Goal: Transaction & Acquisition: Purchase product/service

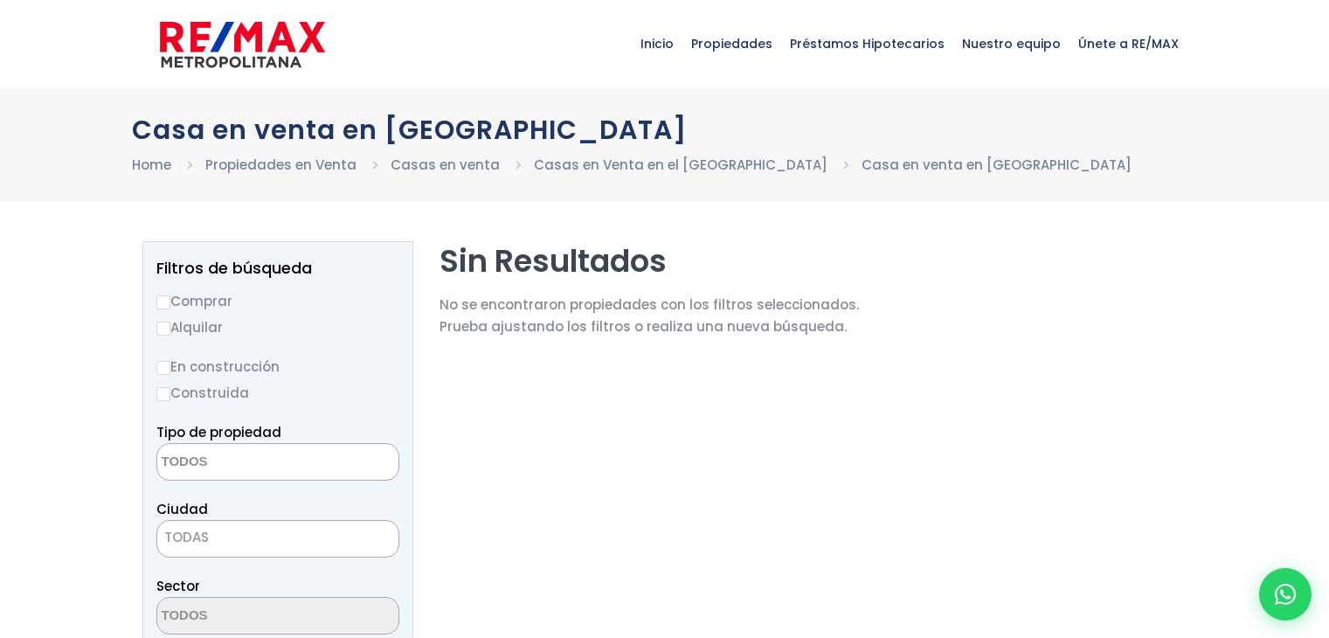
select select
click at [165, 303] on input "Comprar" at bounding box center [163, 302] width 14 height 14
radio input "true"
click at [165, 394] on input "Construida" at bounding box center [163, 394] width 14 height 14
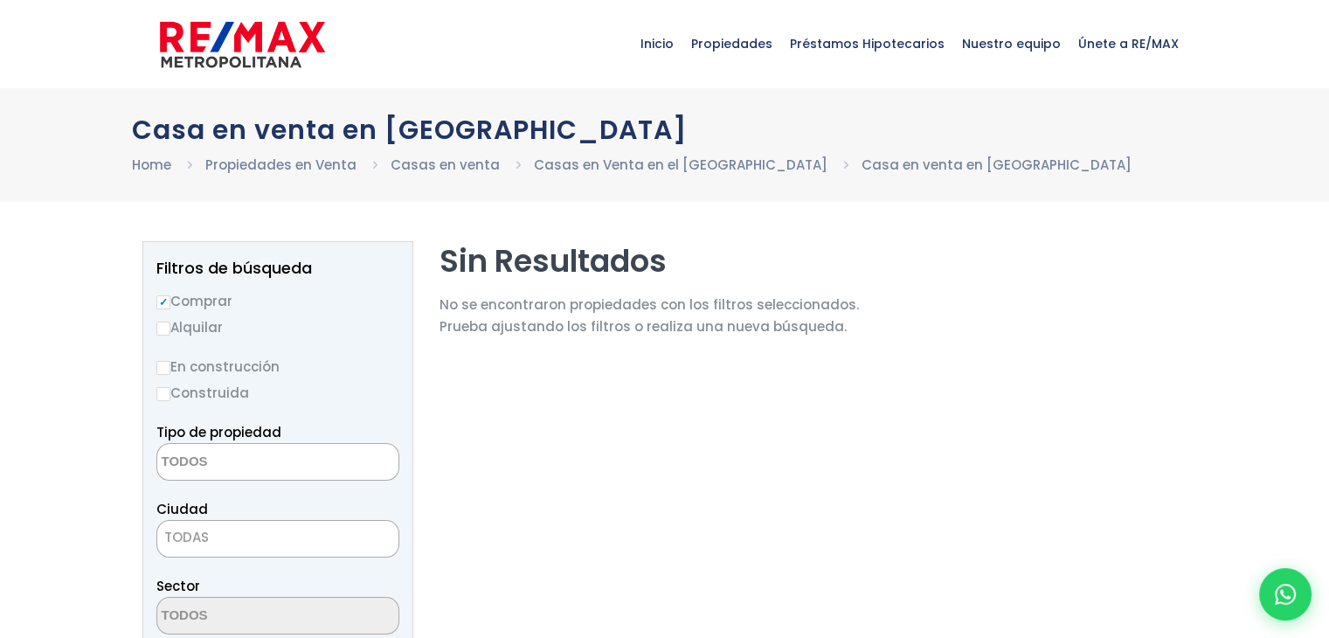
radio input "true"
click at [203, 466] on textarea "Search" at bounding box center [242, 463] width 170 height 38
type textarea "casas"
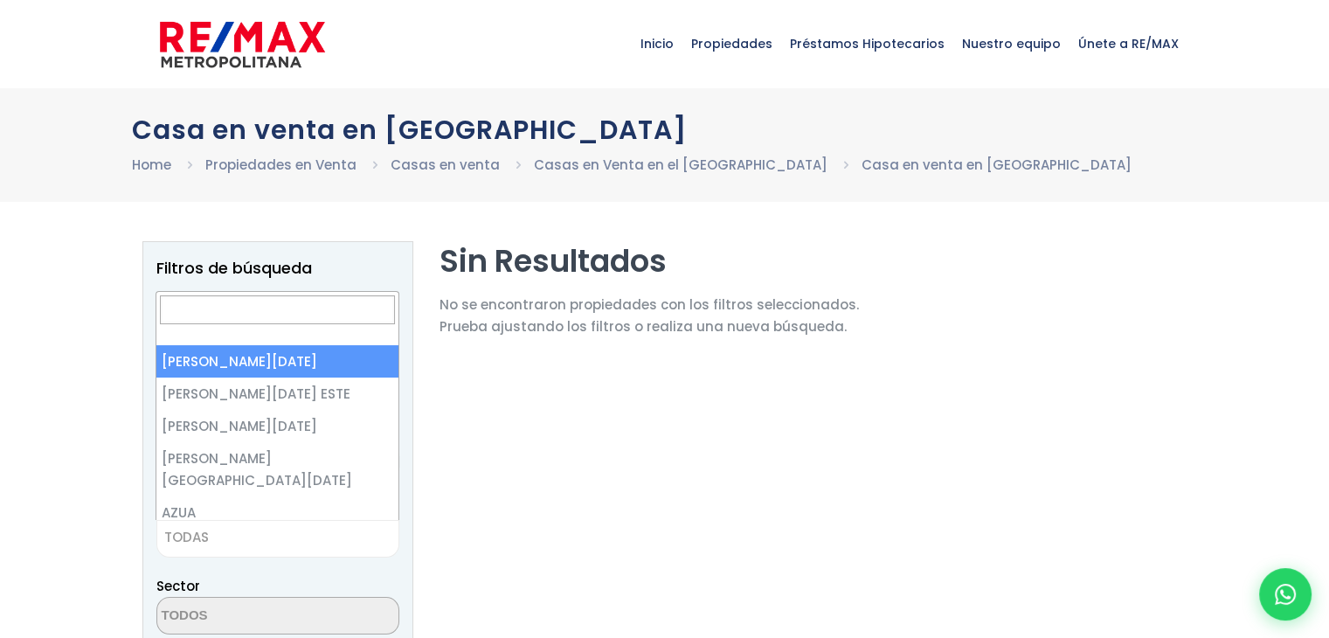
click at [196, 534] on span "TODAS" at bounding box center [186, 537] width 45 height 18
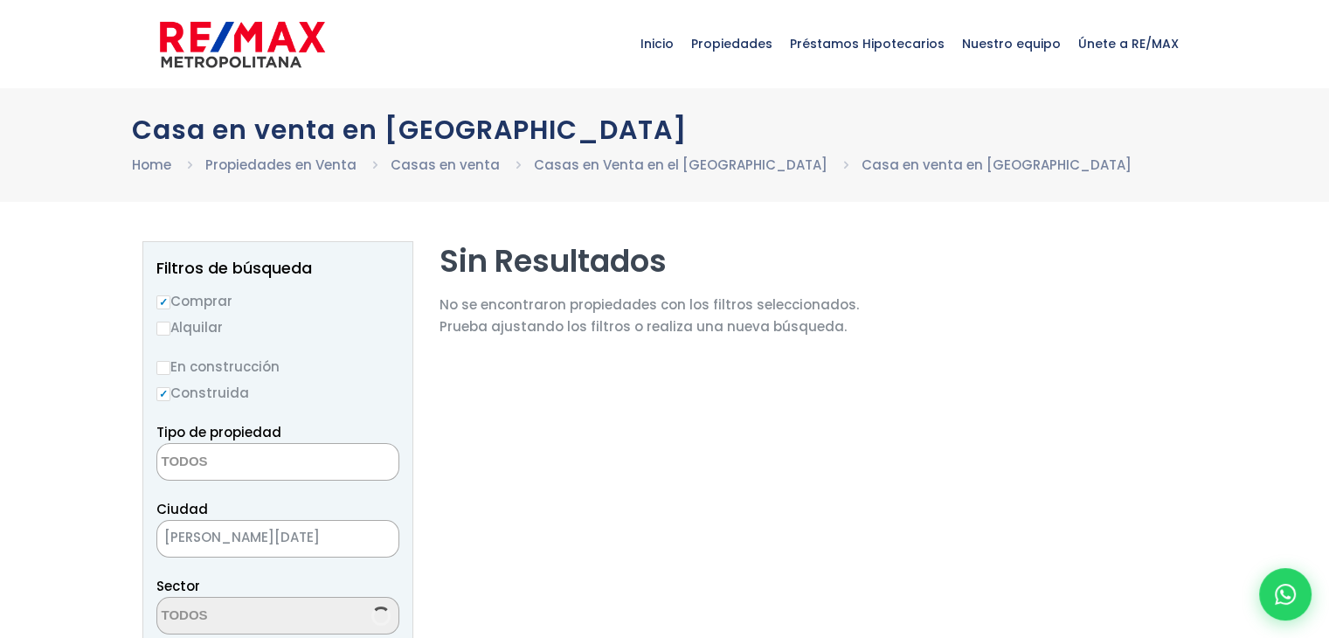
select select "1"
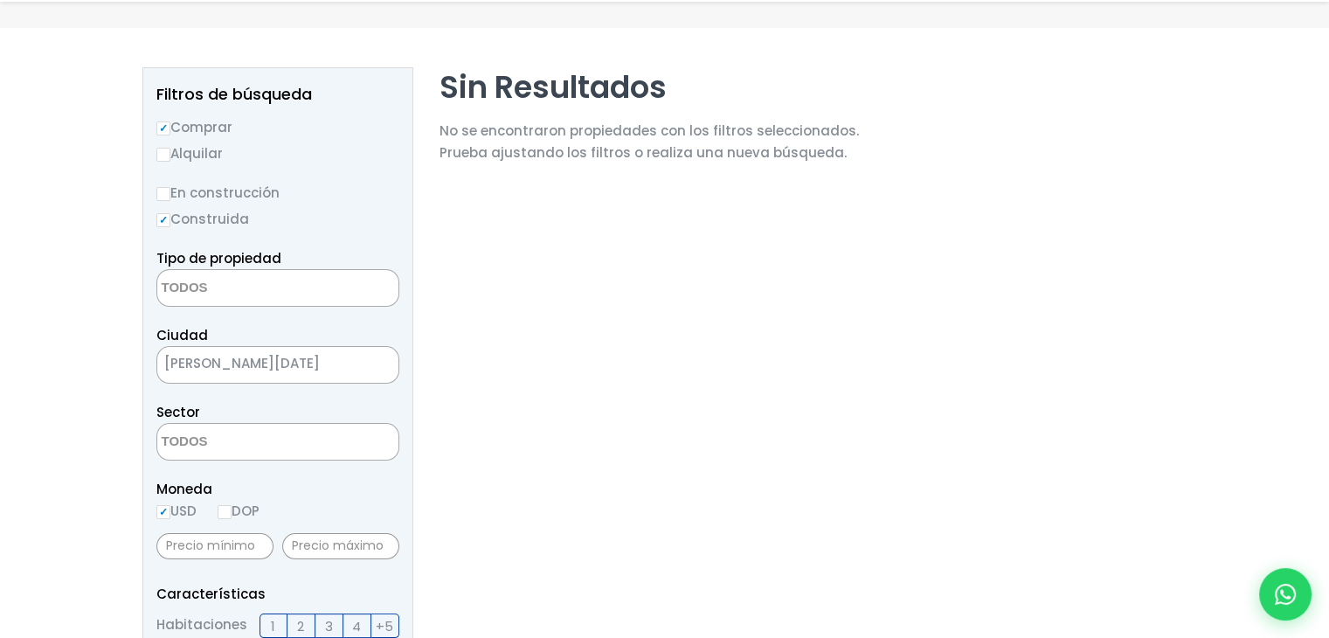
scroll to position [175, 0]
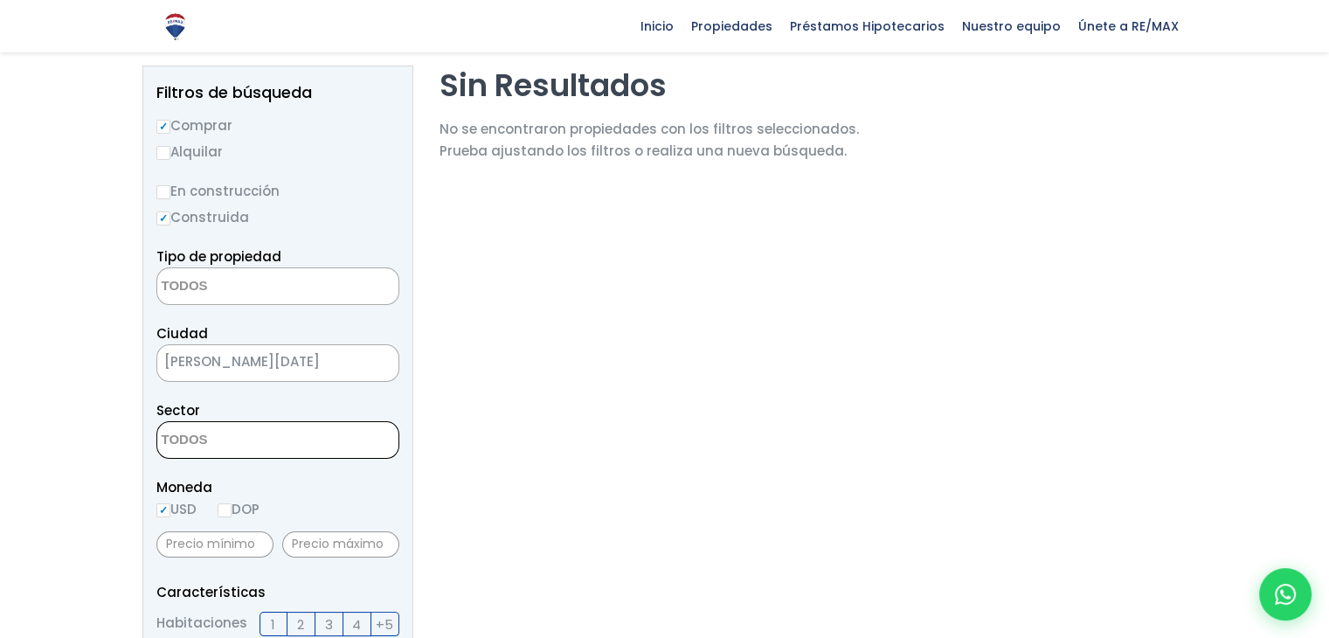
click at [234, 439] on textarea "Search" at bounding box center [242, 441] width 170 height 38
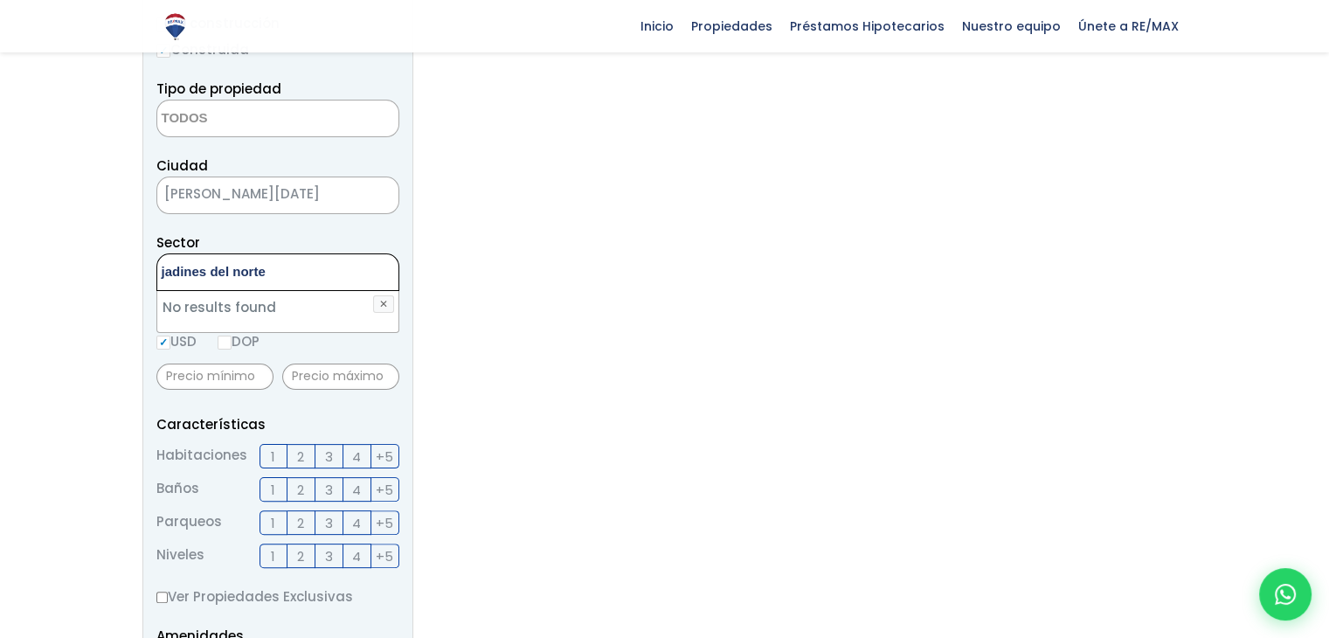
scroll to position [350, 0]
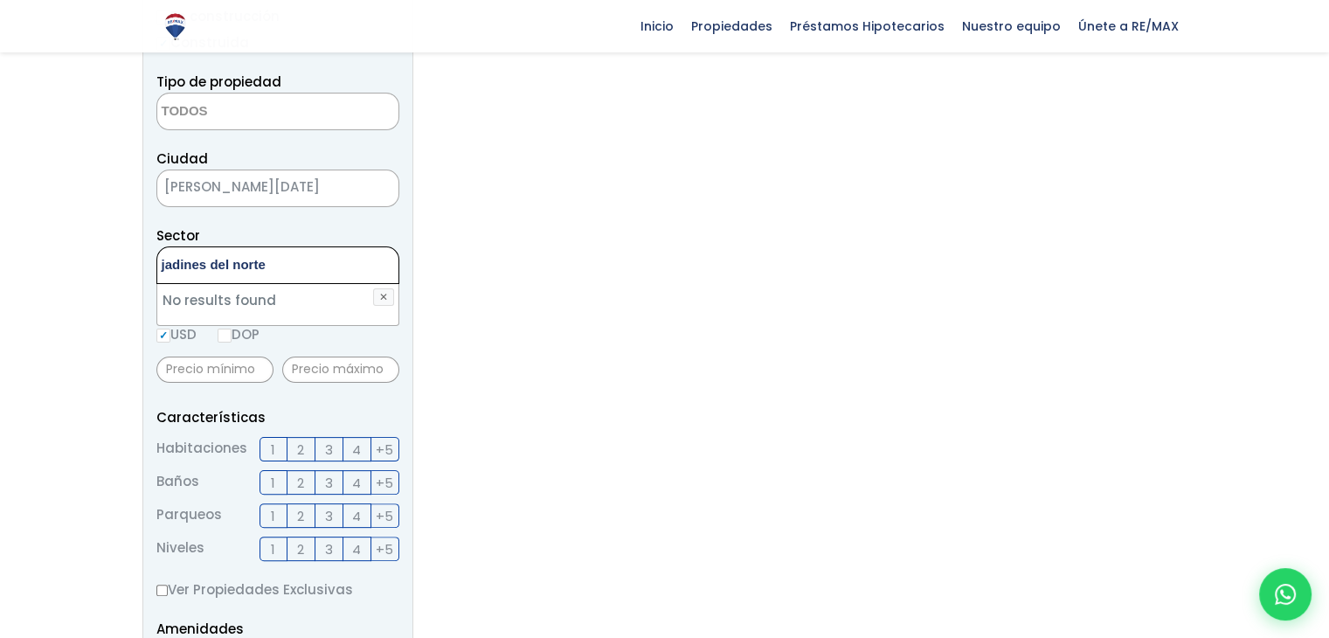
type textarea "jadines del norte"
click at [227, 332] on input "DOP" at bounding box center [225, 336] width 14 height 14
radio input "true"
click at [231, 373] on input "text" at bounding box center [214, 370] width 117 height 26
click at [316, 382] on input "text" at bounding box center [340, 370] width 117 height 26
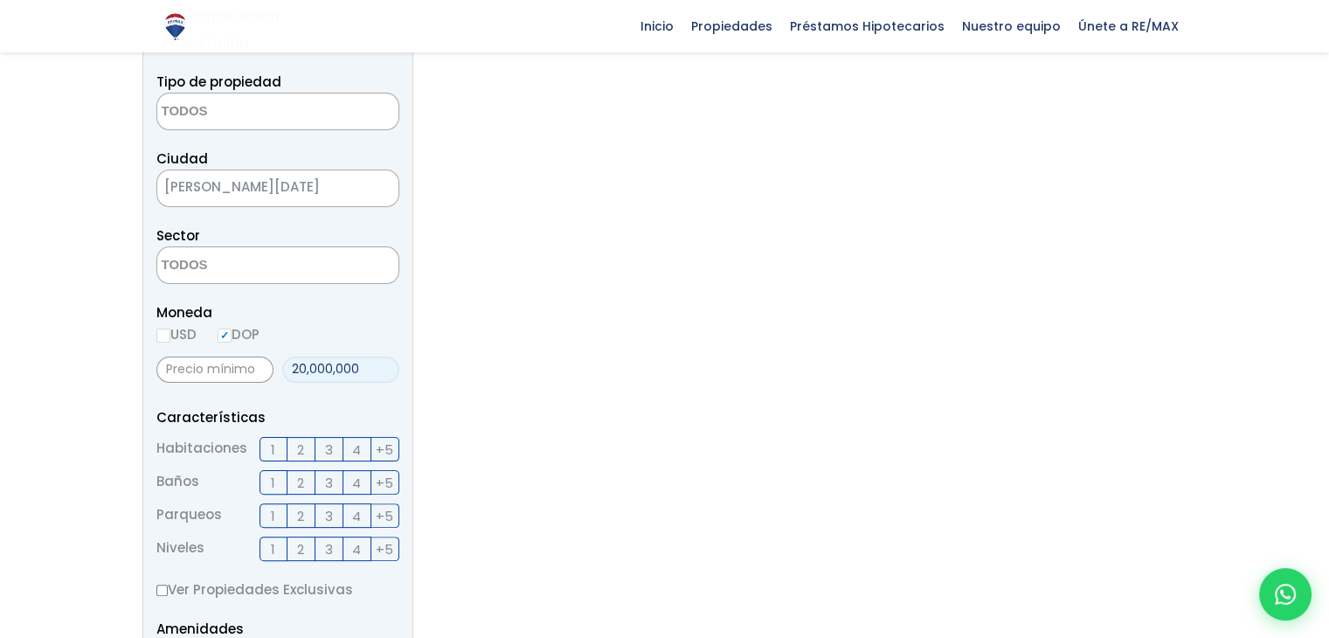
type input "20,000,000"
click at [327, 448] on span "3" at bounding box center [329, 450] width 8 height 22
click at [0, 0] on input "3" at bounding box center [0, 0] width 0 height 0
click at [325, 483] on span "3" at bounding box center [329, 483] width 8 height 22
click at [0, 0] on input "3" at bounding box center [0, 0] width 0 height 0
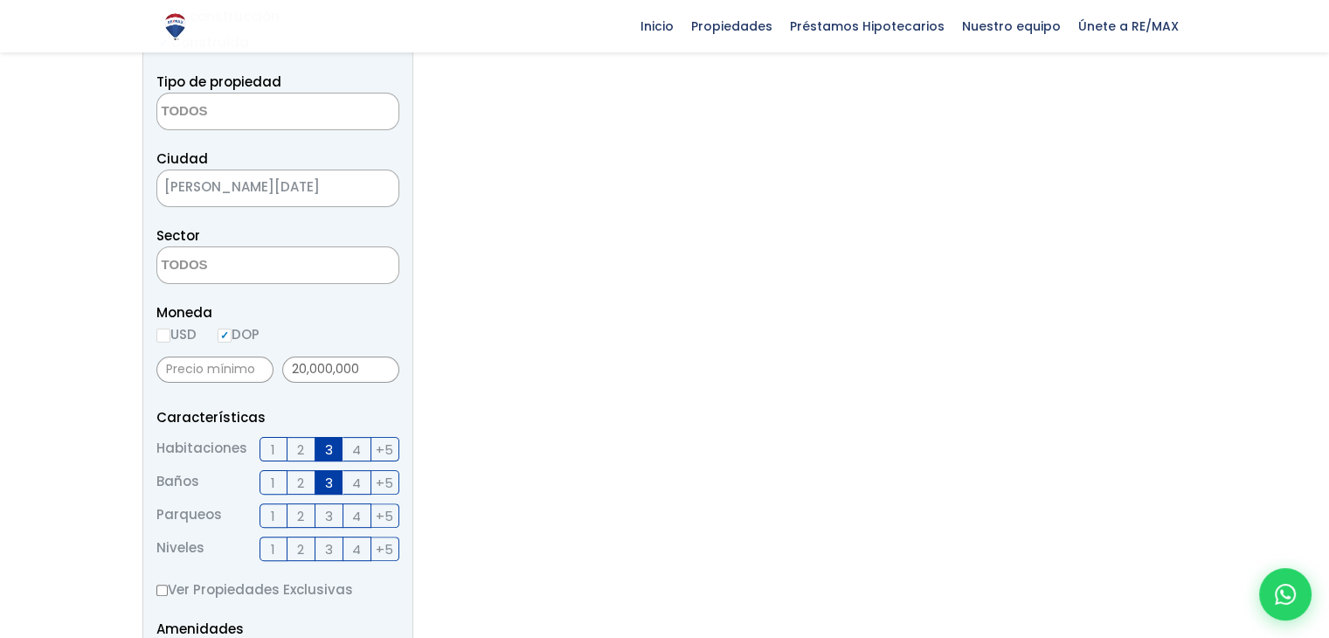
click at [331, 511] on span "3" at bounding box center [329, 516] width 8 height 22
click at [0, 0] on input "3" at bounding box center [0, 0] width 0 height 0
click at [335, 548] on label "3" at bounding box center [329, 549] width 28 height 24
click at [0, 0] on input "3" at bounding box center [0, 0] width 0 height 0
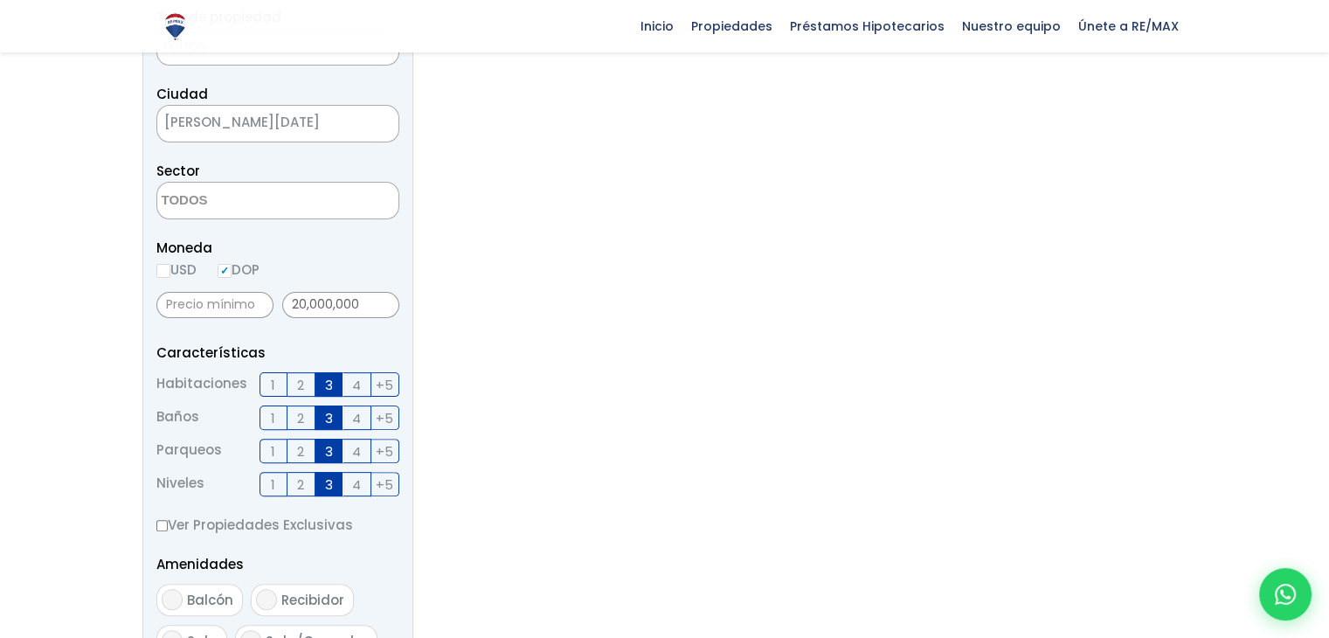
scroll to position [524, 0]
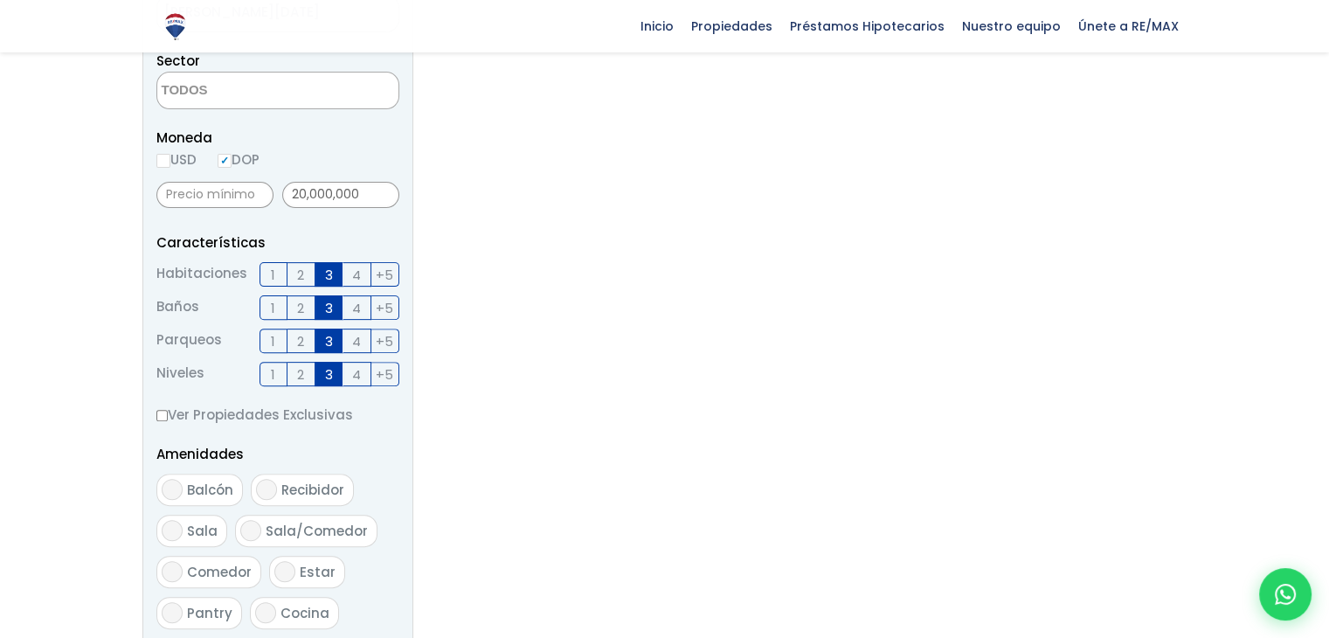
click at [157, 416] on input "Ver Propiedades Exclusivas" at bounding box center [161, 415] width 11 height 11
checkbox input "true"
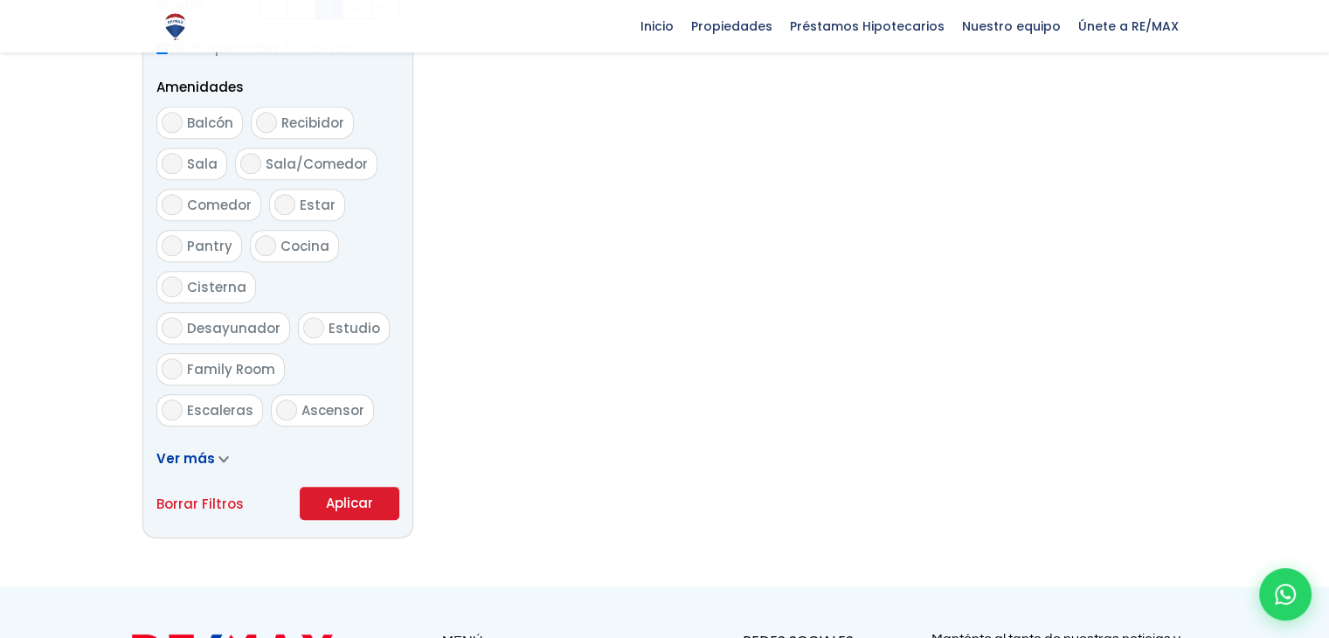
scroll to position [961, 0]
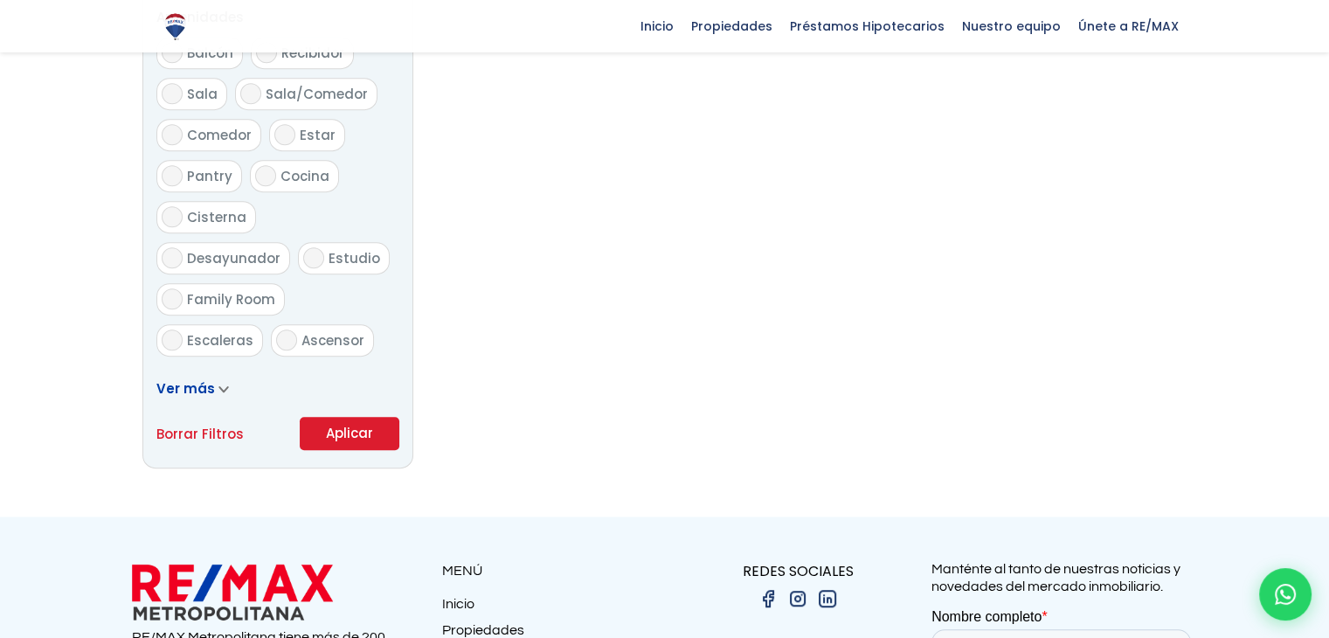
click at [348, 433] on button "Aplicar" at bounding box center [350, 433] width 100 height 33
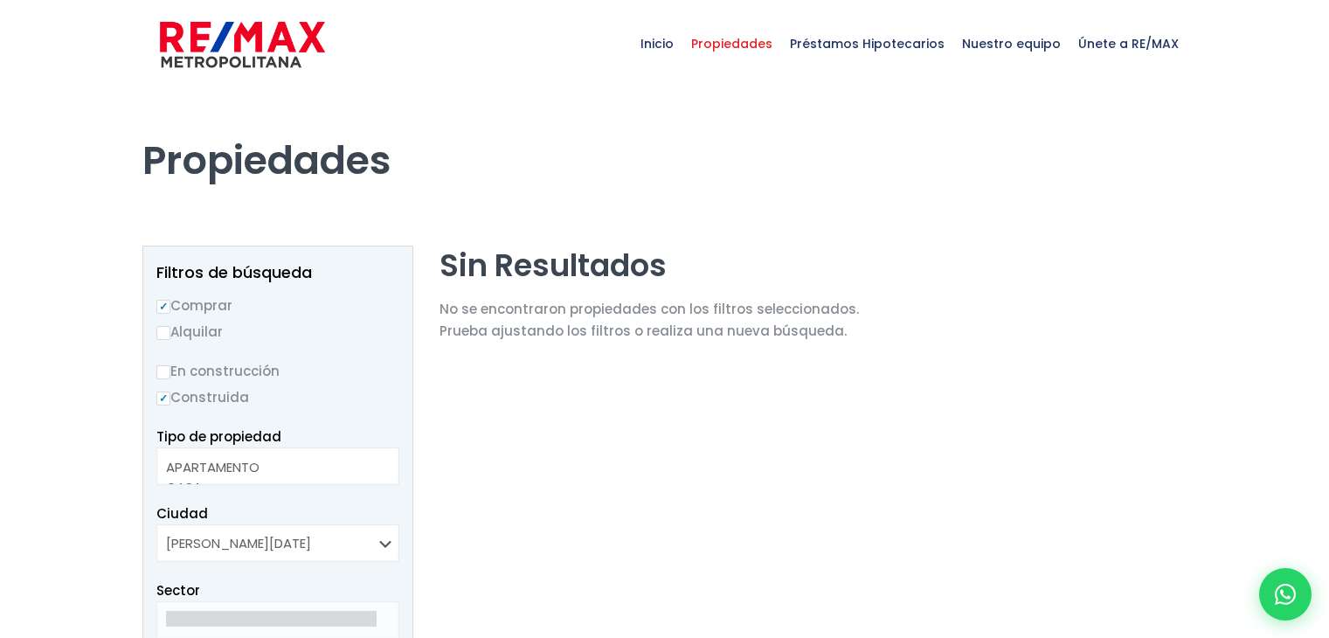
select select
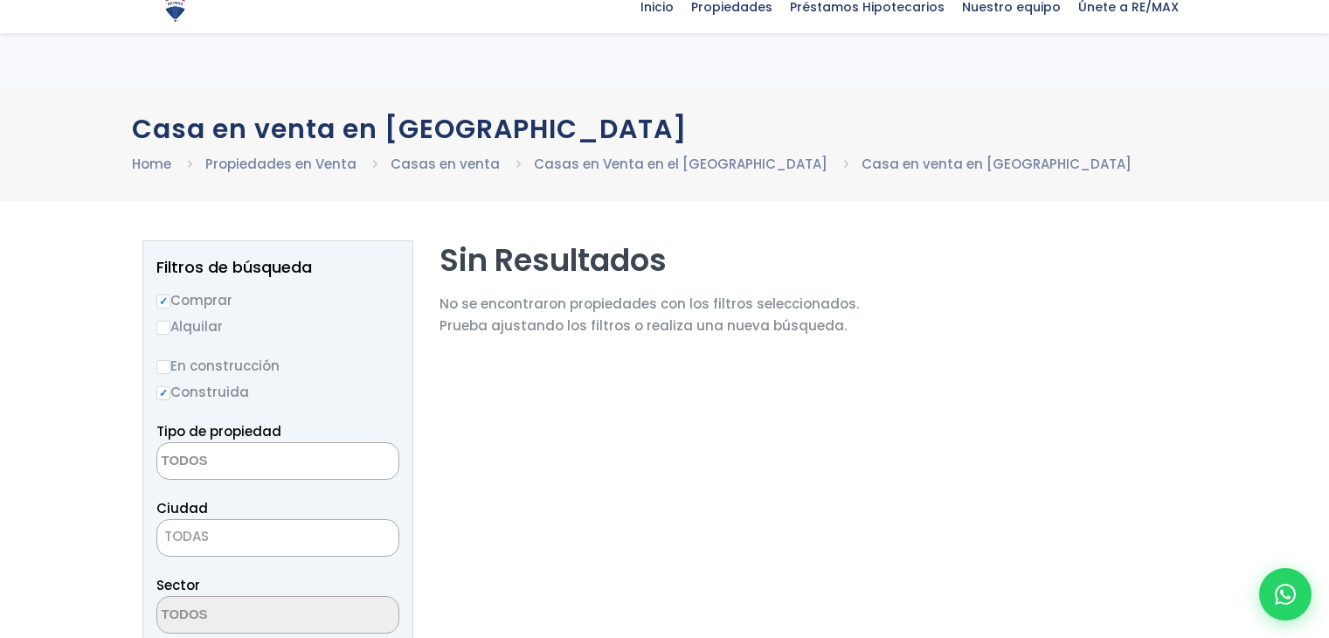
select select
select select "1"
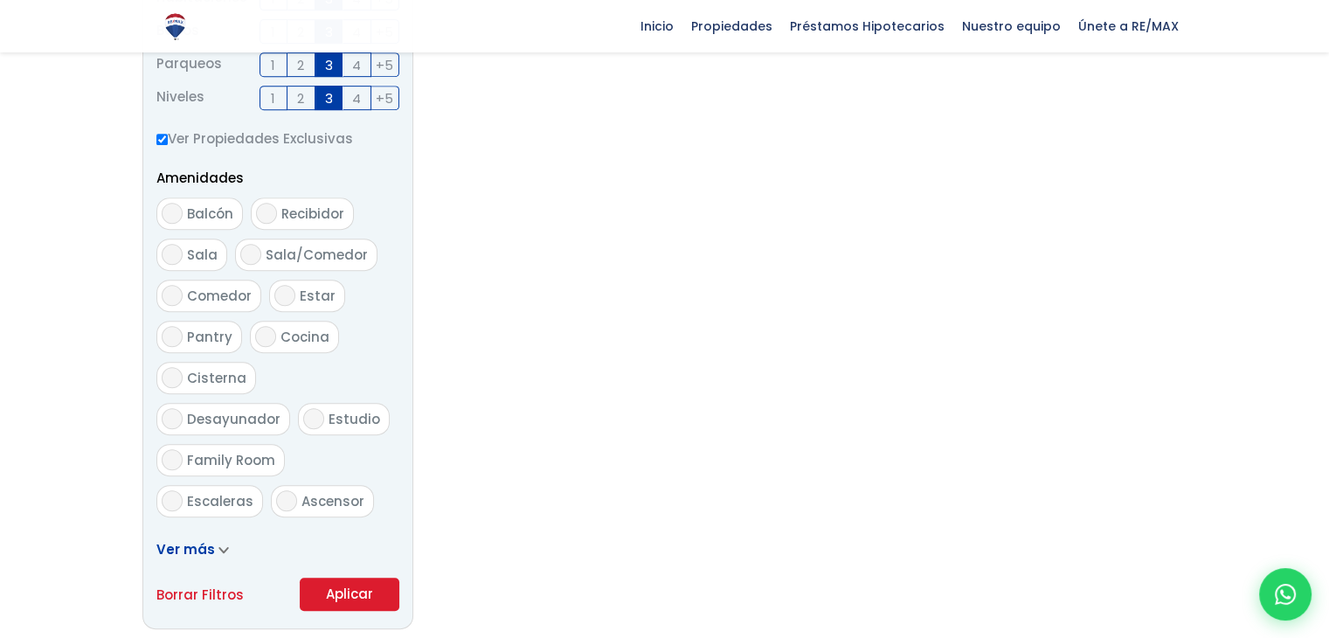
scroll to position [612, 0]
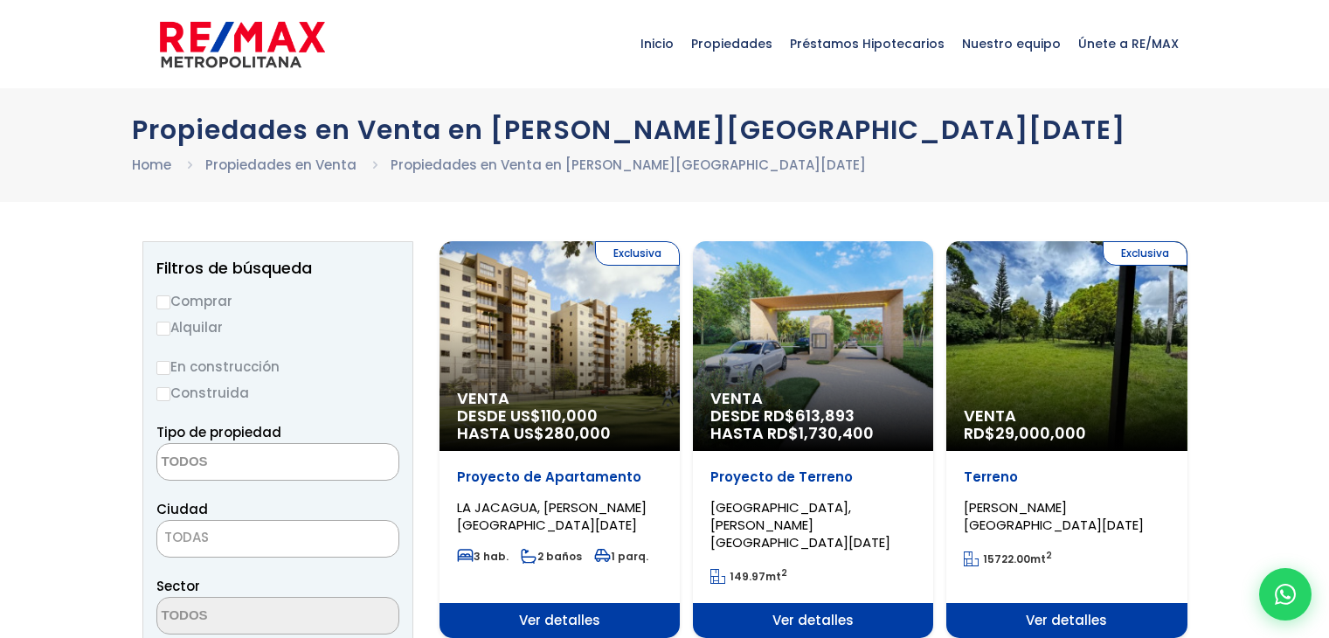
select select
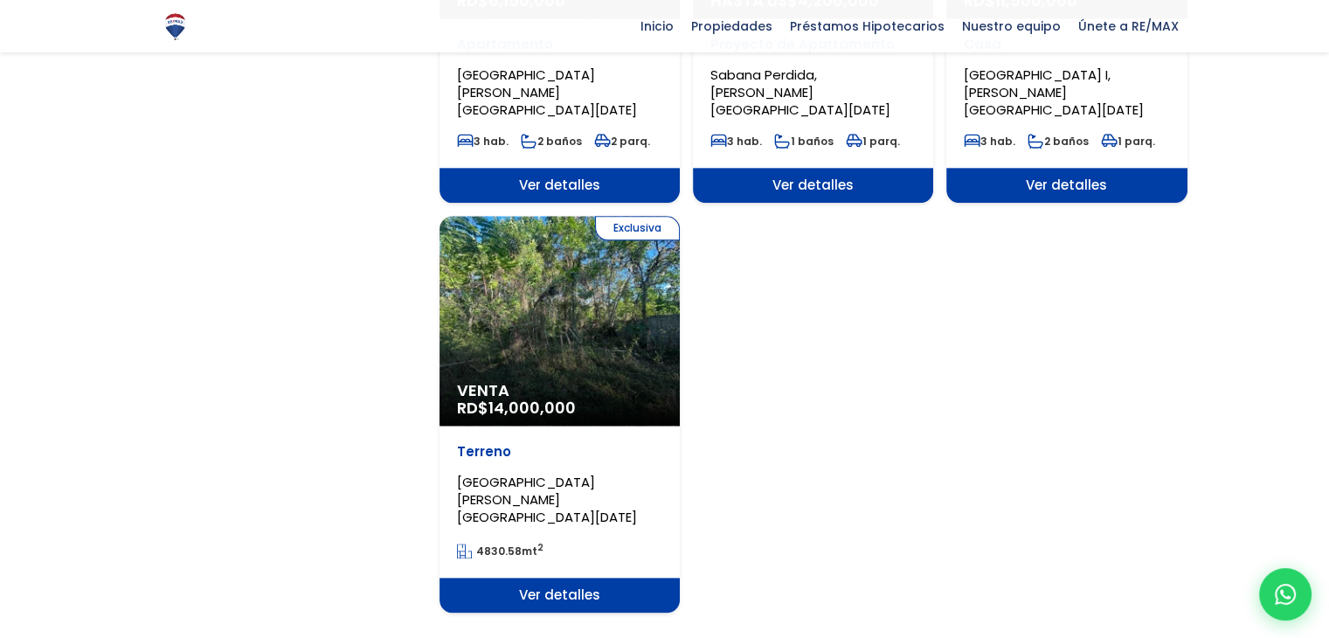
scroll to position [2097, 0]
